Goal: Task Accomplishment & Management: Manage account settings

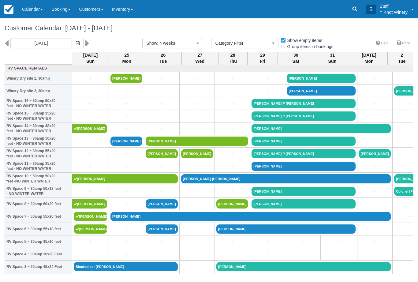
select select
click at [72, 39] on button "button" at bounding box center [78, 43] width 12 height 10
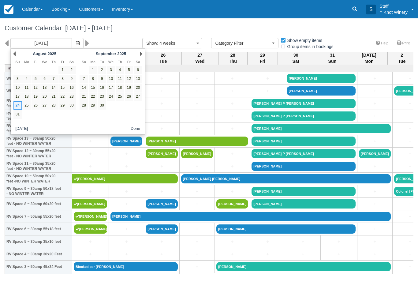
click at [119, 87] on link "18" at bounding box center [120, 88] width 8 height 8
type input "09/18/25"
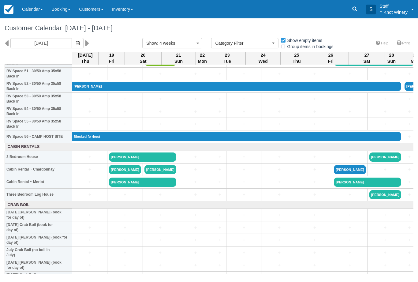
scroll to position [657, 0]
click at [86, 160] on link "+" at bounding box center [90, 157] width 32 height 6
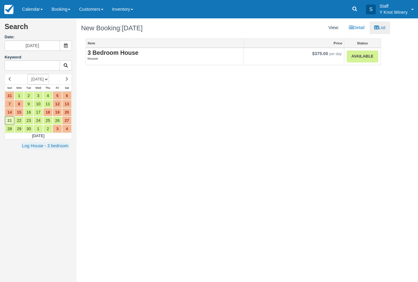
click at [367, 53] on link "Available" at bounding box center [362, 57] width 31 height 12
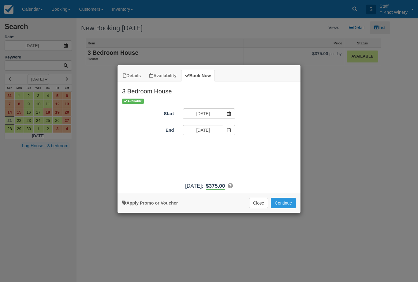
click at [283, 204] on button "Continue" at bounding box center [283, 203] width 25 height 10
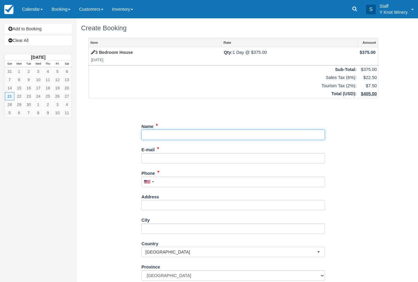
click at [193, 132] on input "Name" at bounding box center [233, 135] width 184 height 10
type input "Zachary mortensen"
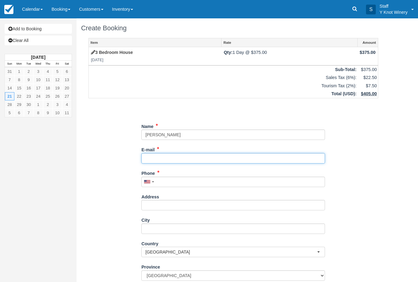
click at [185, 155] on input "E-mail" at bounding box center [233, 158] width 184 height 10
type input "zacharyamortensen@gmail.com"
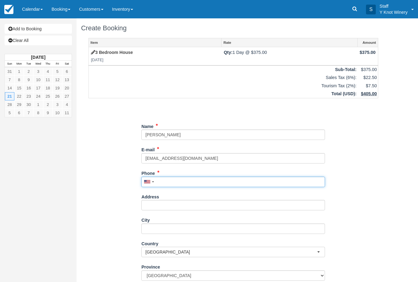
click at [178, 184] on input "Phone" at bounding box center [233, 182] width 184 height 10
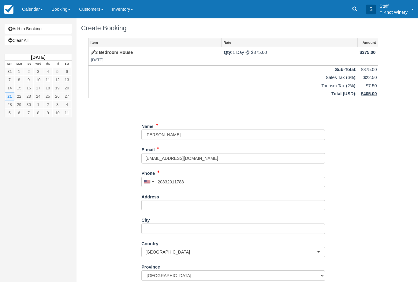
type input "+120832011788"
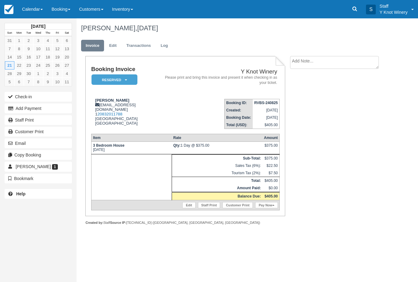
click at [33, 7] on link "Calendar" at bounding box center [32, 9] width 29 height 18
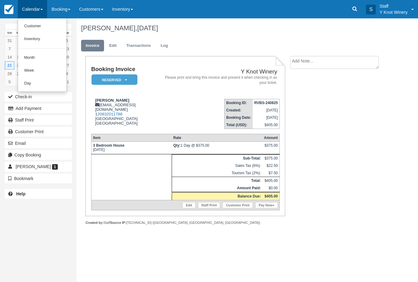
click at [47, 29] on link "Customer" at bounding box center [42, 26] width 48 height 13
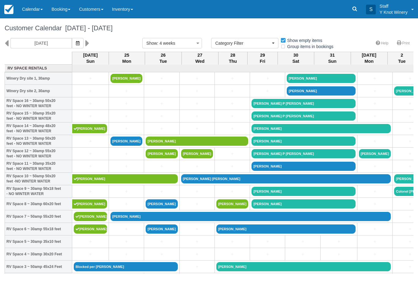
select select
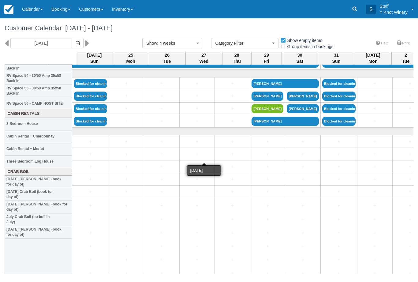
scroll to position [654, -1]
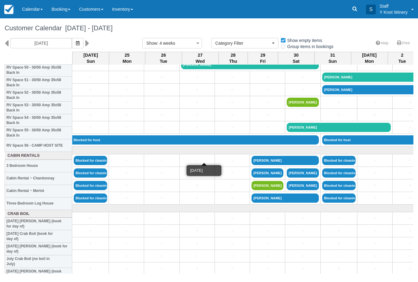
click at [72, 47] on button "button" at bounding box center [78, 43] width 12 height 10
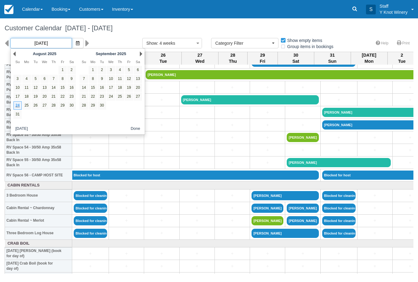
scroll to position [618, 0]
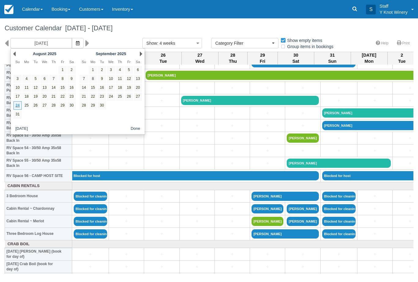
click at [119, 89] on link "18" at bounding box center [120, 88] width 8 height 8
type input "09/18/25"
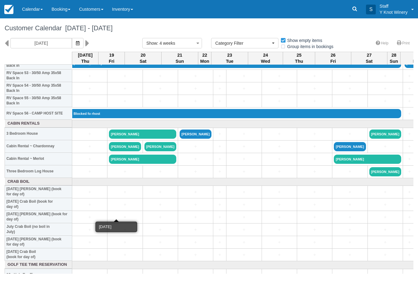
scroll to position [681, 0]
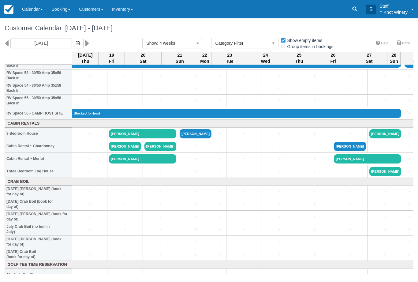
click at [186, 138] on link "[PERSON_NAME]" at bounding box center [196, 133] width 32 height 9
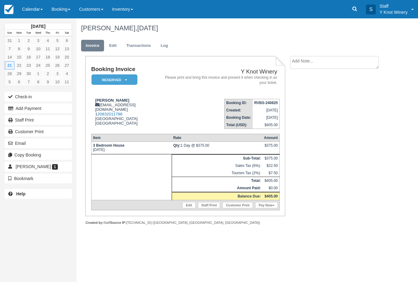
click at [118, 43] on link "Edit" at bounding box center [113, 46] width 17 height 12
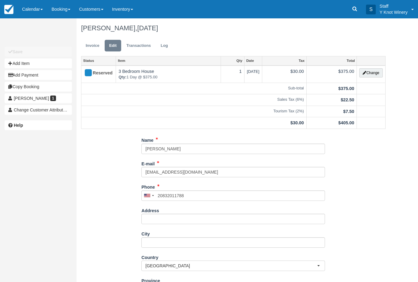
click at [373, 74] on button "Change" at bounding box center [370, 72] width 23 height 9
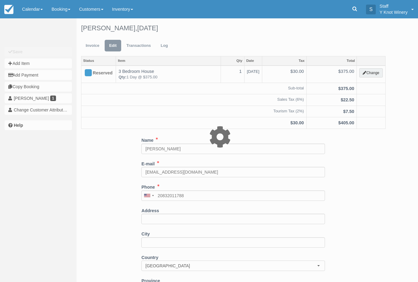
select select "2"
type input "375.00"
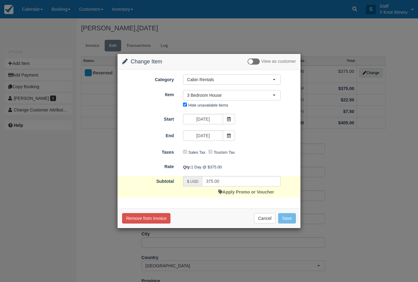
click at [231, 119] on span at bounding box center [229, 119] width 12 height 10
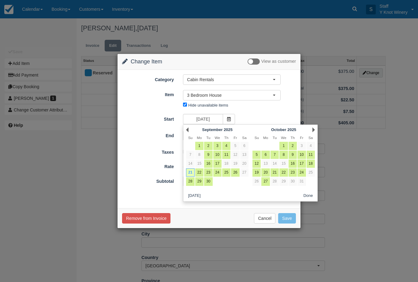
click at [283, 111] on form "Category Cabin Rentals RV Space Rentals Cabin Rentals Crab Boil Golf Tee Time R…" at bounding box center [209, 135] width 174 height 123
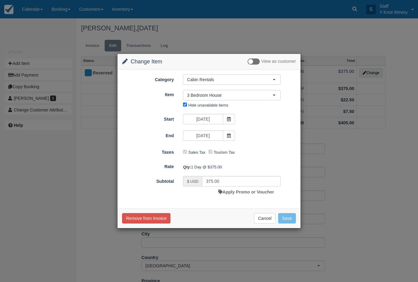
click at [277, 126] on div "Start 09/21/25 End 09/21/25" at bounding box center [209, 128] width 174 height 28
click at [264, 216] on button "Cancel" at bounding box center [264, 218] width 21 height 10
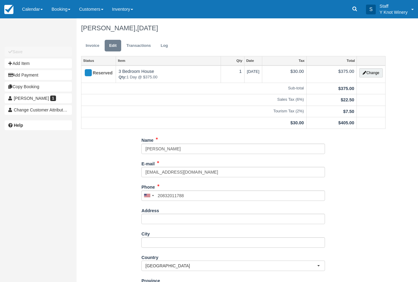
click at [36, 9] on link "Calendar" at bounding box center [32, 9] width 29 height 18
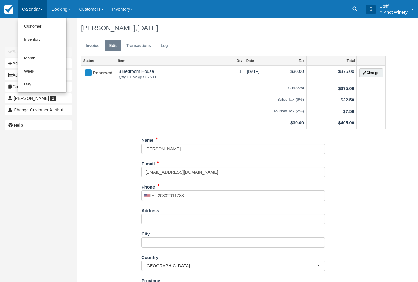
click at [46, 30] on link "Customer" at bounding box center [42, 26] width 48 height 13
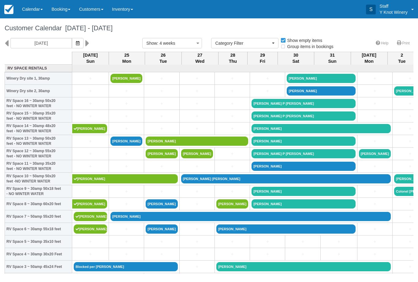
select select
click at [76, 45] on icon "button" at bounding box center [78, 43] width 4 height 4
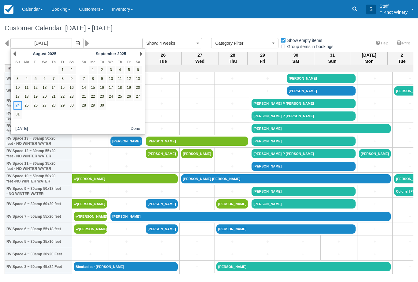
click at [121, 85] on link "18" at bounding box center [120, 88] width 8 height 8
type input "09/18/25"
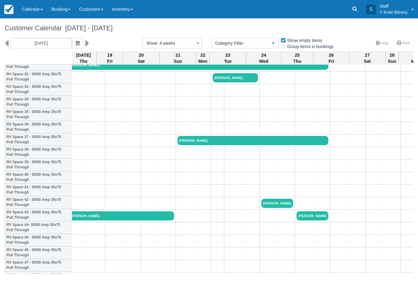
scroll to position [416, 2]
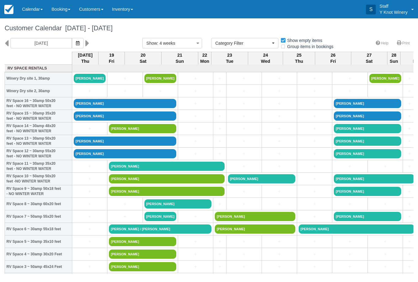
select select
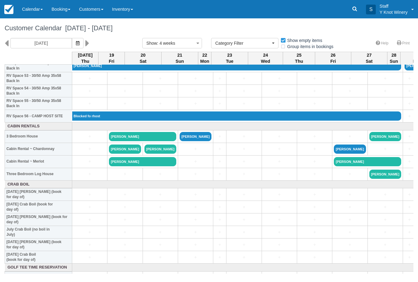
scroll to position [678, 0]
click at [182, 141] on link "[PERSON_NAME]" at bounding box center [196, 136] width 32 height 9
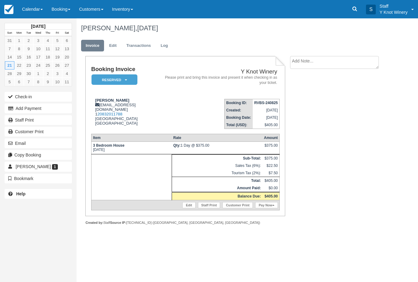
click at [190, 208] on link "Edit" at bounding box center [188, 205] width 13 height 6
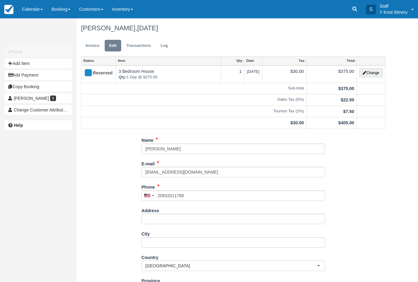
click at [373, 74] on button "Change" at bounding box center [370, 72] width 23 height 9
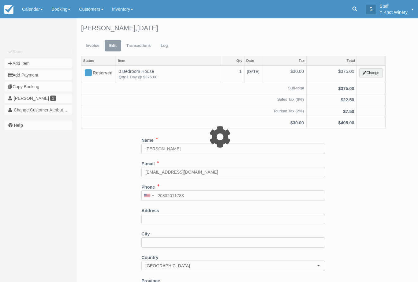
select select "2"
type input "375.00"
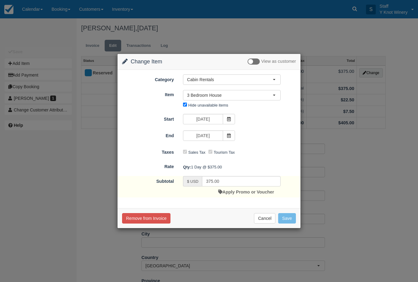
click at [271, 95] on span "3 Bedroom House" at bounding box center [230, 95] width 86 height 6
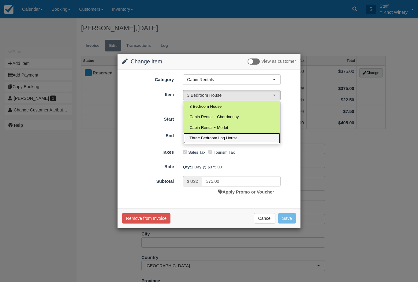
click at [234, 139] on span "Three Bedroom Log House" at bounding box center [214, 138] width 48 height 6
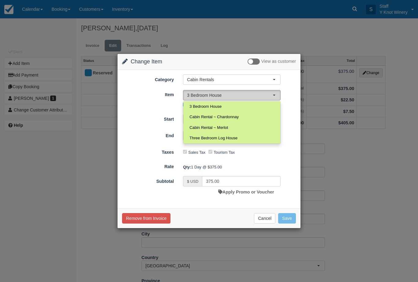
select select "109"
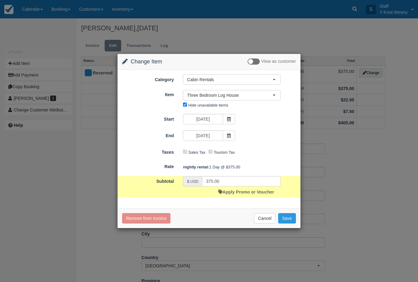
click at [228, 123] on span at bounding box center [229, 119] width 12 height 10
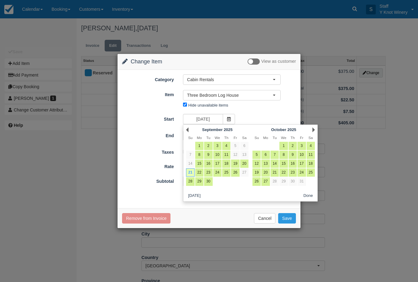
click at [228, 163] on link "18" at bounding box center [226, 164] width 8 height 8
type input "09/18/25"
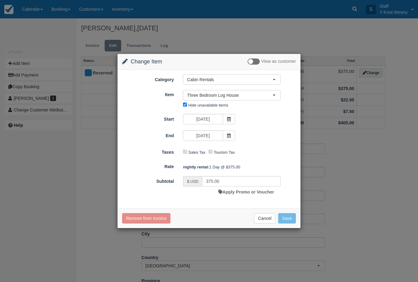
type input "1500.00"
click at [226, 138] on span at bounding box center [229, 135] width 12 height 10
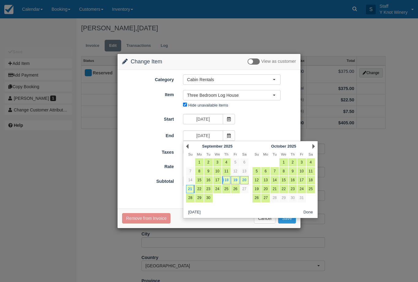
click at [227, 179] on link "18" at bounding box center [226, 180] width 8 height 8
type input "09/18/25"
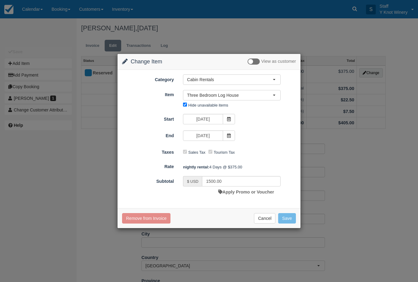
type input "375.00"
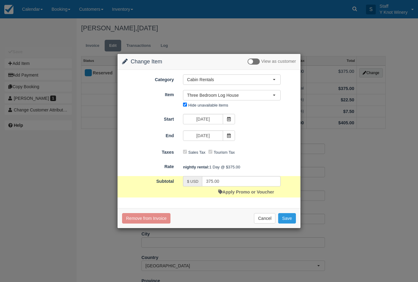
click at [289, 220] on button "Save" at bounding box center [287, 218] width 18 height 10
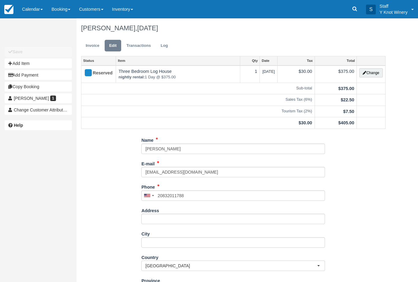
click at [57, 101] on link "[PERSON_NAME] 1" at bounding box center [38, 98] width 67 height 10
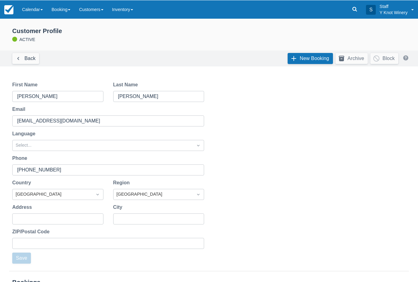
click at [68, 11] on link "Booking" at bounding box center [61, 9] width 28 height 18
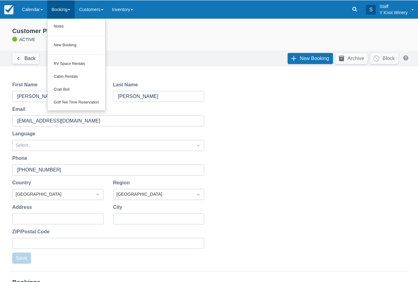
click at [96, 12] on div at bounding box center [209, 141] width 418 height 282
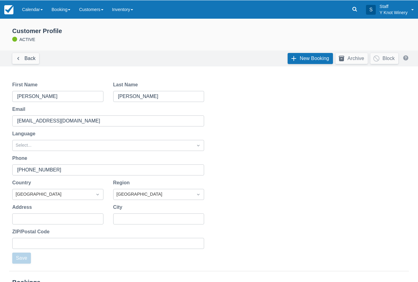
click at [35, 13] on link "Calendar" at bounding box center [32, 9] width 29 height 18
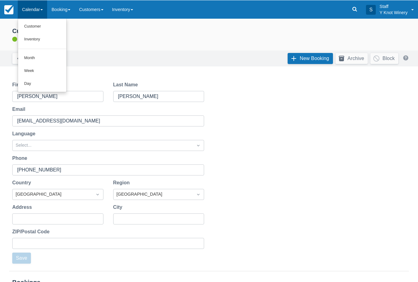
click at [52, 28] on link "Customer" at bounding box center [42, 26] width 48 height 13
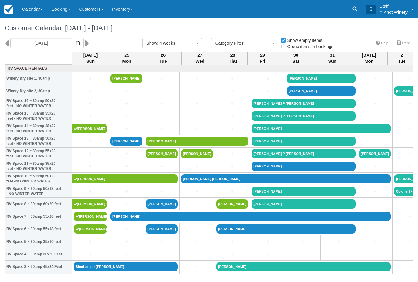
select select
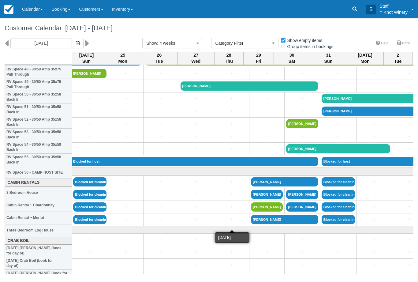
scroll to position [622, 4]
